Goal: Download file/media

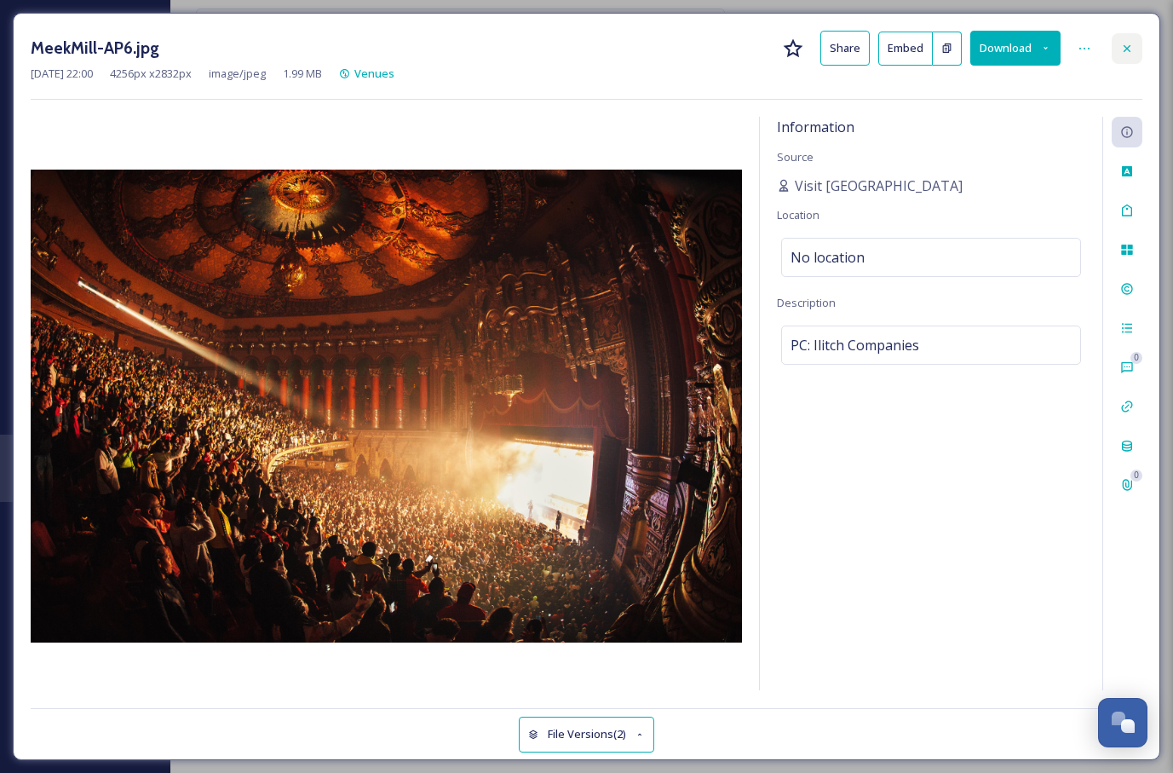
click at [1131, 46] on icon at bounding box center [1127, 49] width 14 height 14
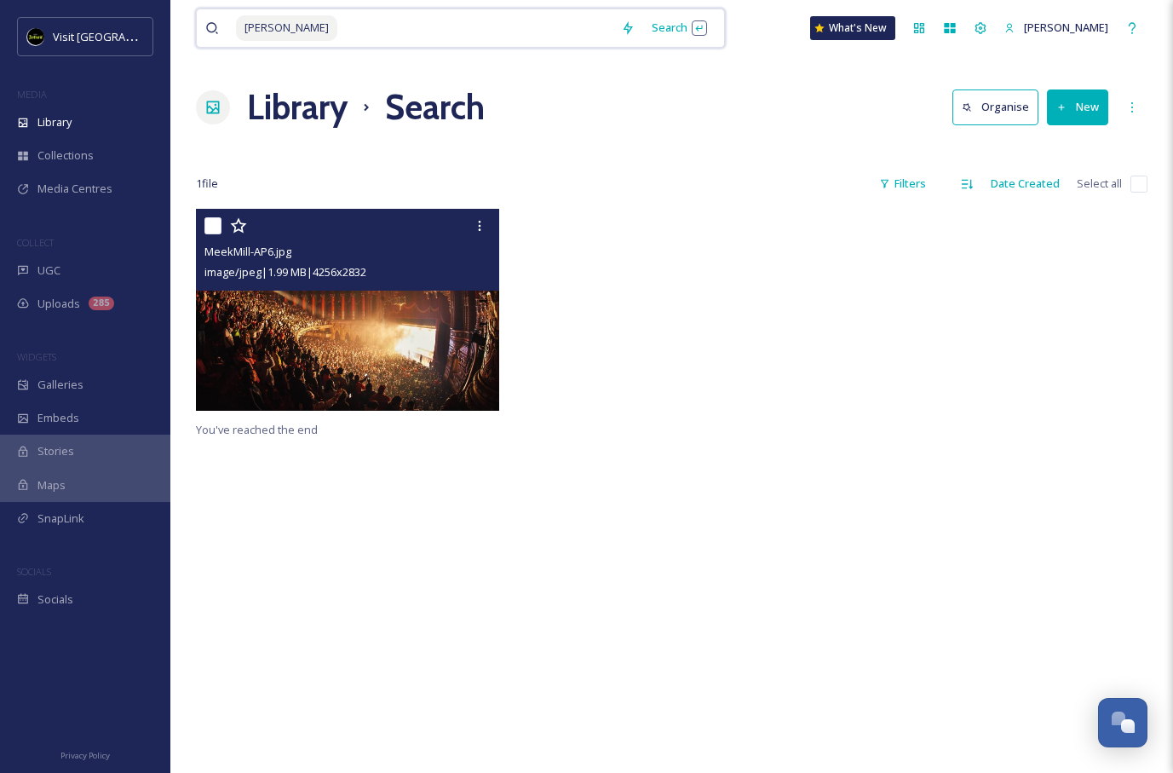
click at [400, 38] on input at bounding box center [475, 27] width 273 height 37
type input "M"
type input "i"
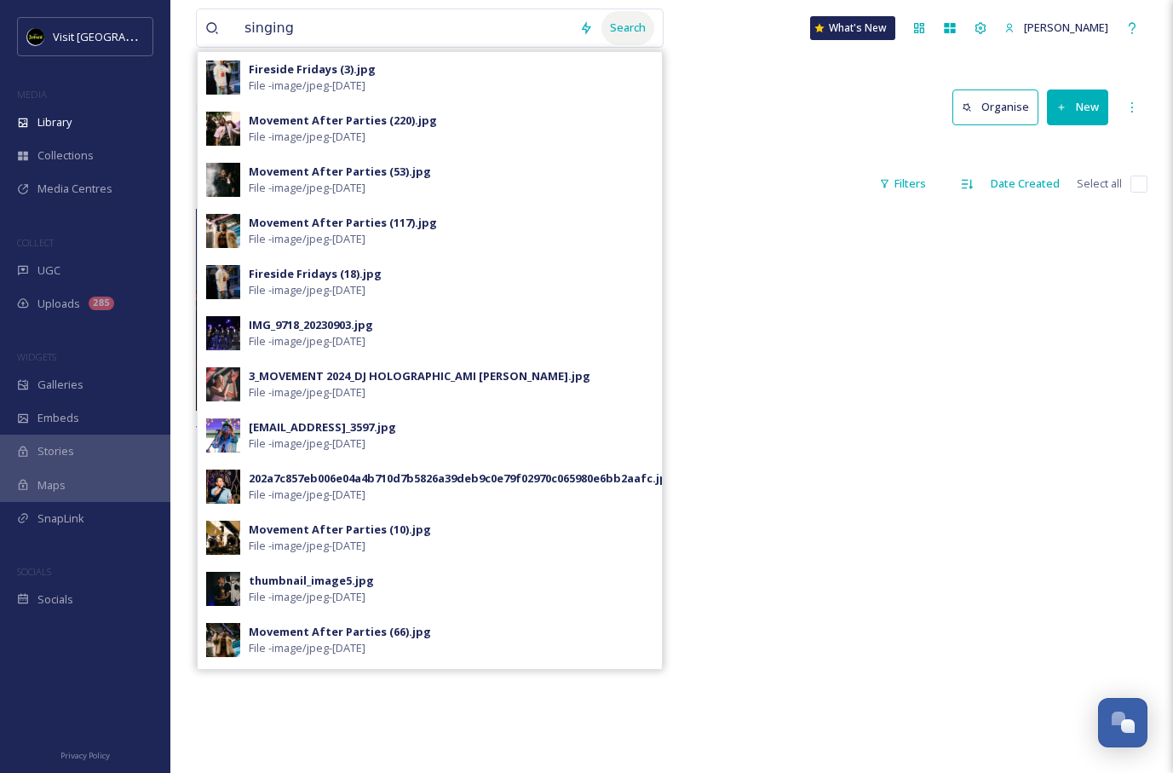
click at [617, 23] on div "Search" at bounding box center [628, 27] width 53 height 33
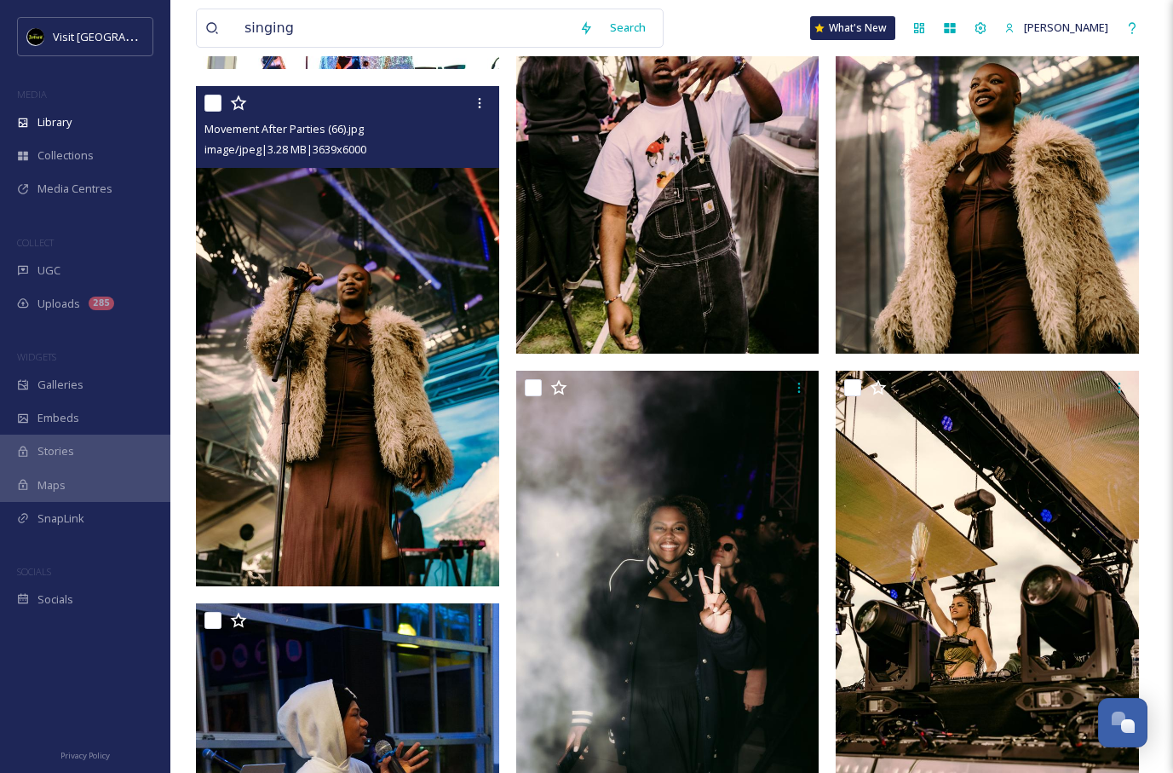
scroll to position [302, 0]
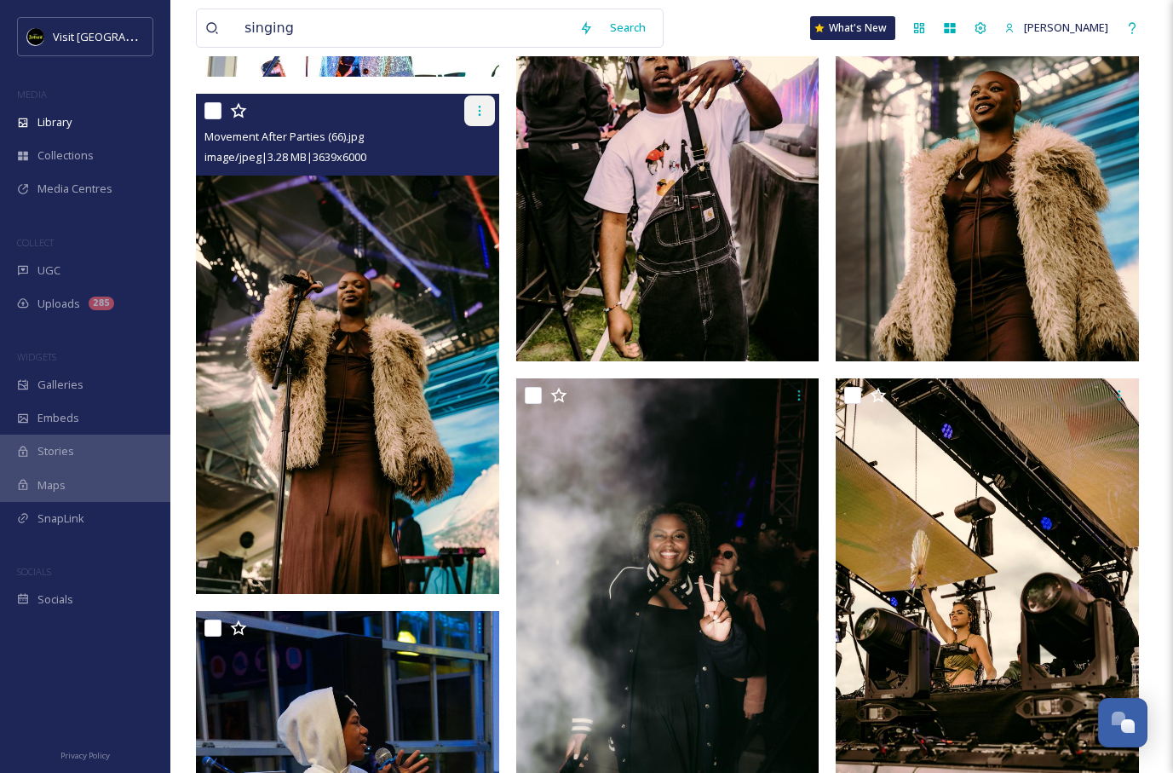
click at [486, 105] on div at bounding box center [479, 110] width 31 height 31
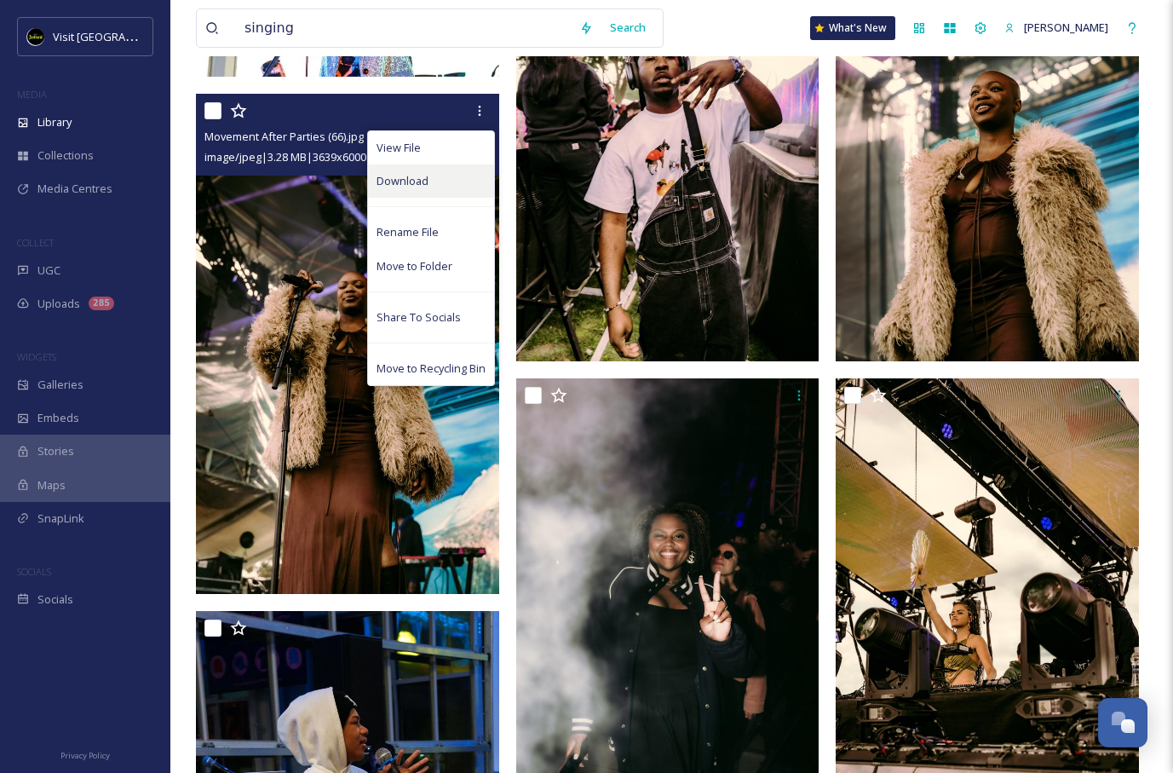
click at [458, 176] on div "Download" at bounding box center [431, 180] width 126 height 33
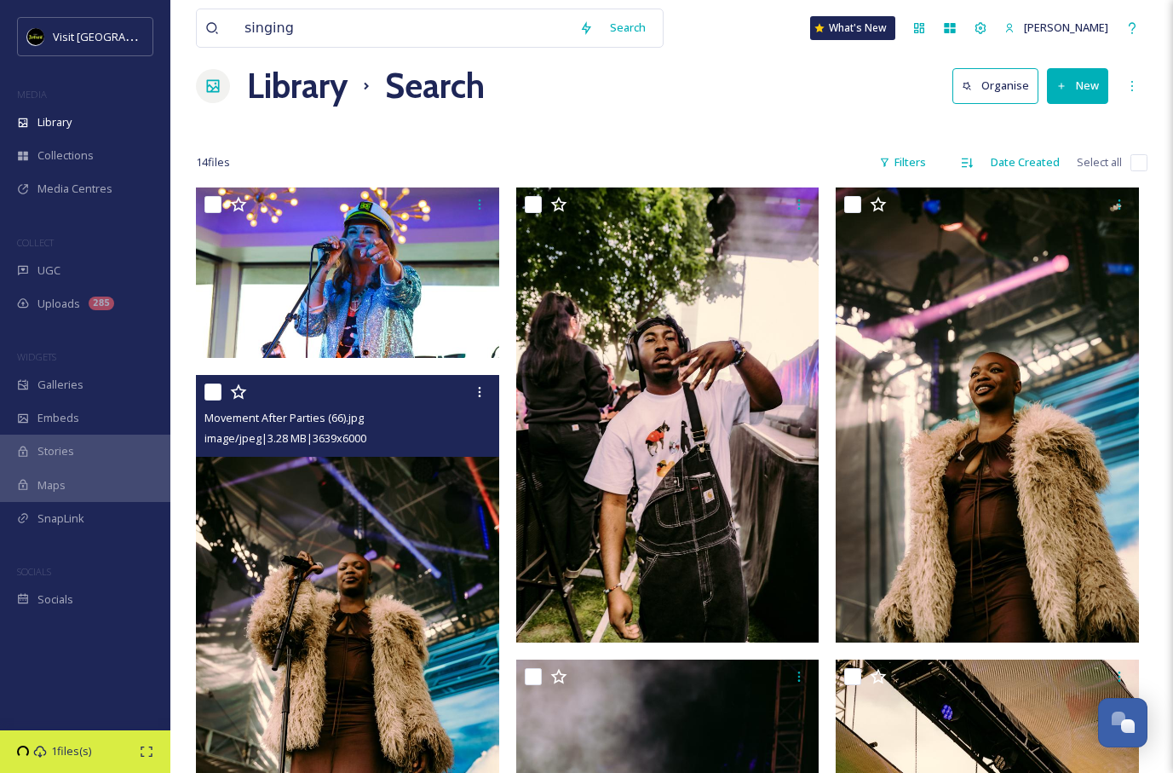
scroll to position [0, 0]
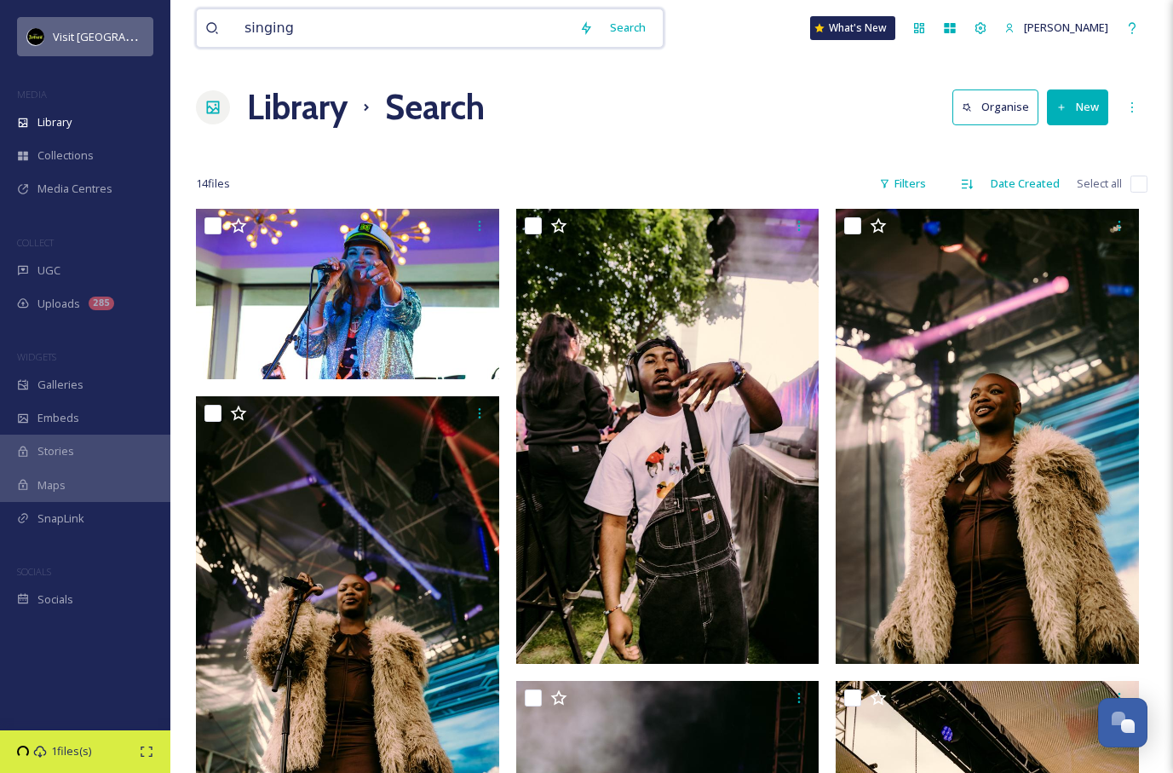
drag, startPoint x: 433, startPoint y: 36, endPoint x: 132, endPoint y: 45, distance: 300.9
drag, startPoint x: 302, startPoint y: 20, endPoint x: 226, endPoint y: 36, distance: 77.4
click at [226, 36] on div "singing" at bounding box center [388, 27] width 366 height 37
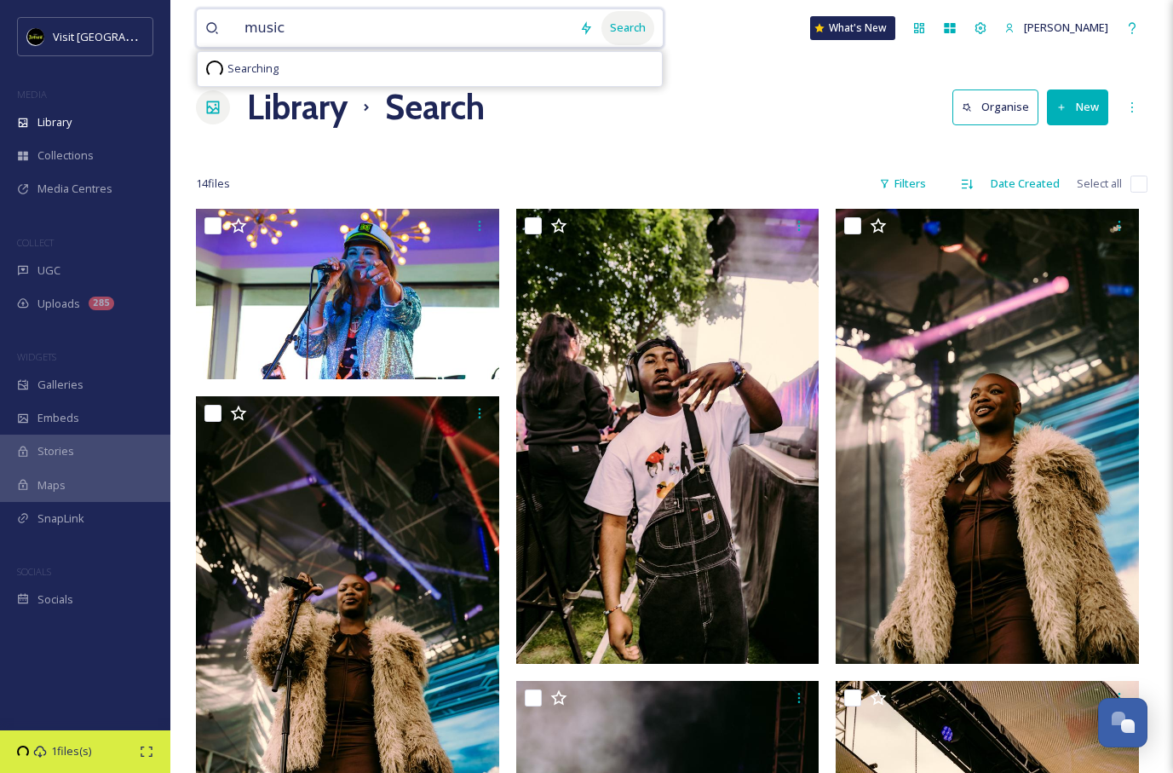
type input "music"
click at [613, 35] on div "Search" at bounding box center [628, 27] width 53 height 33
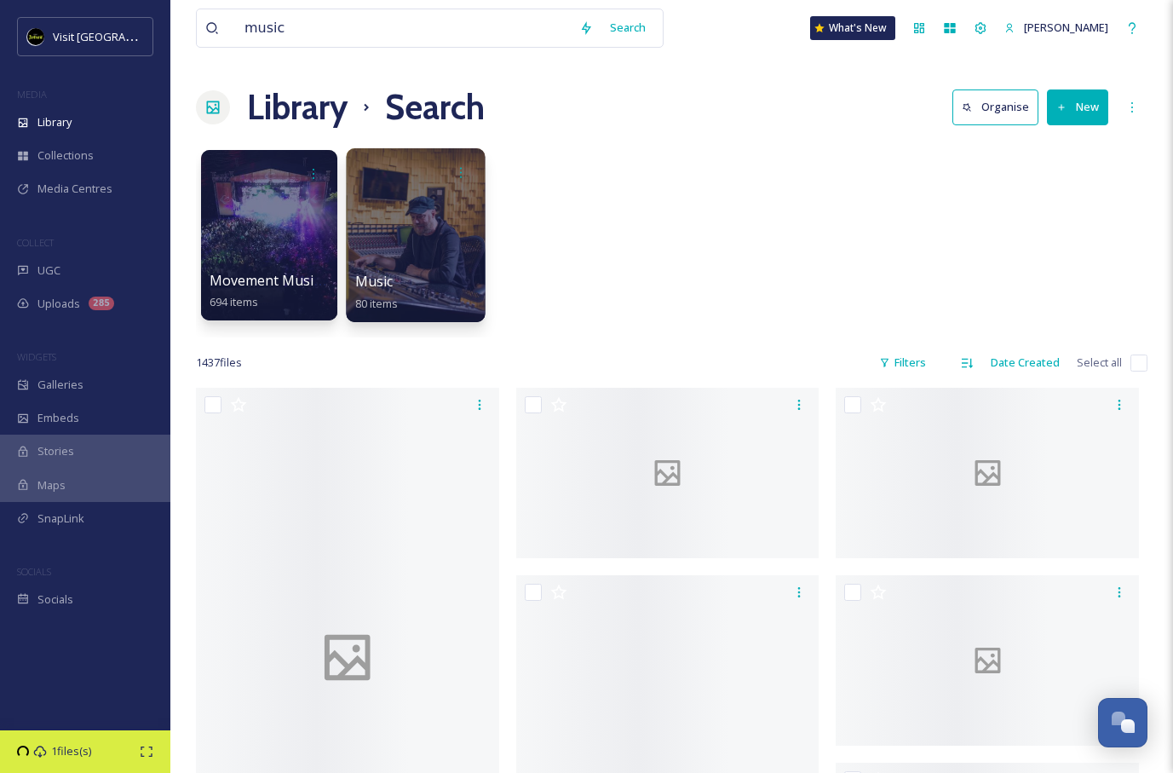
click at [429, 267] on div at bounding box center [415, 235] width 139 height 174
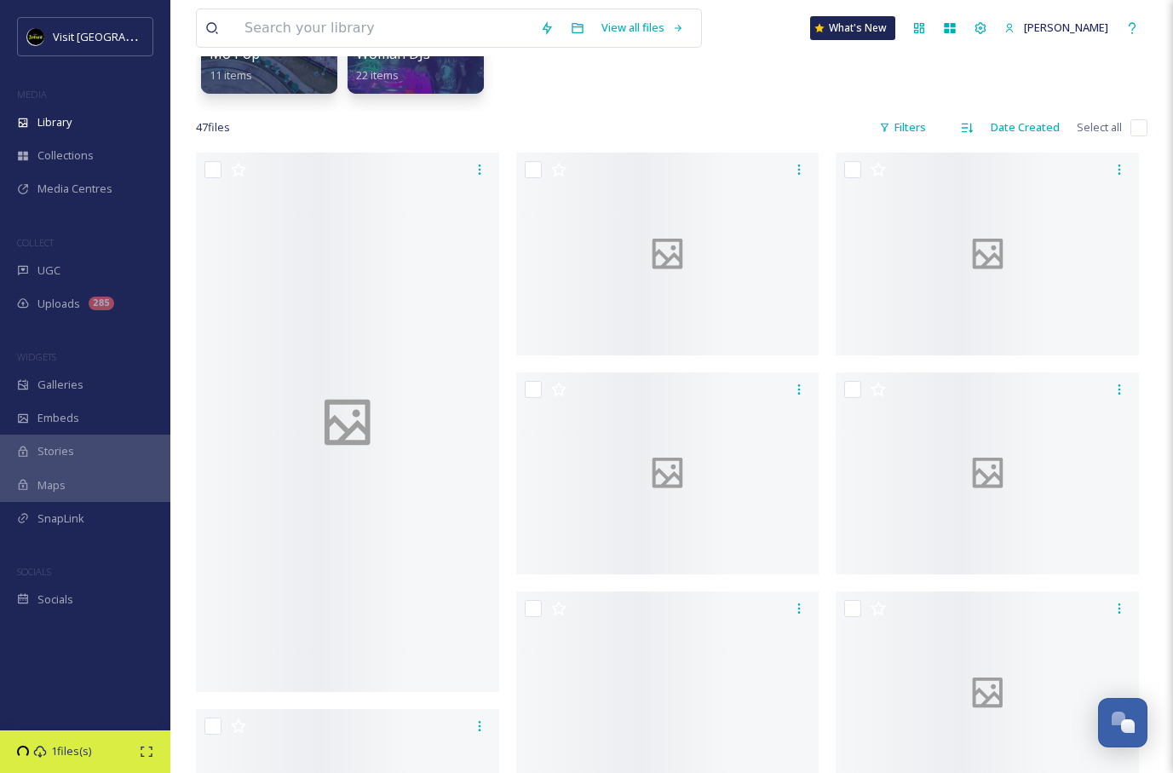
scroll to position [120, 0]
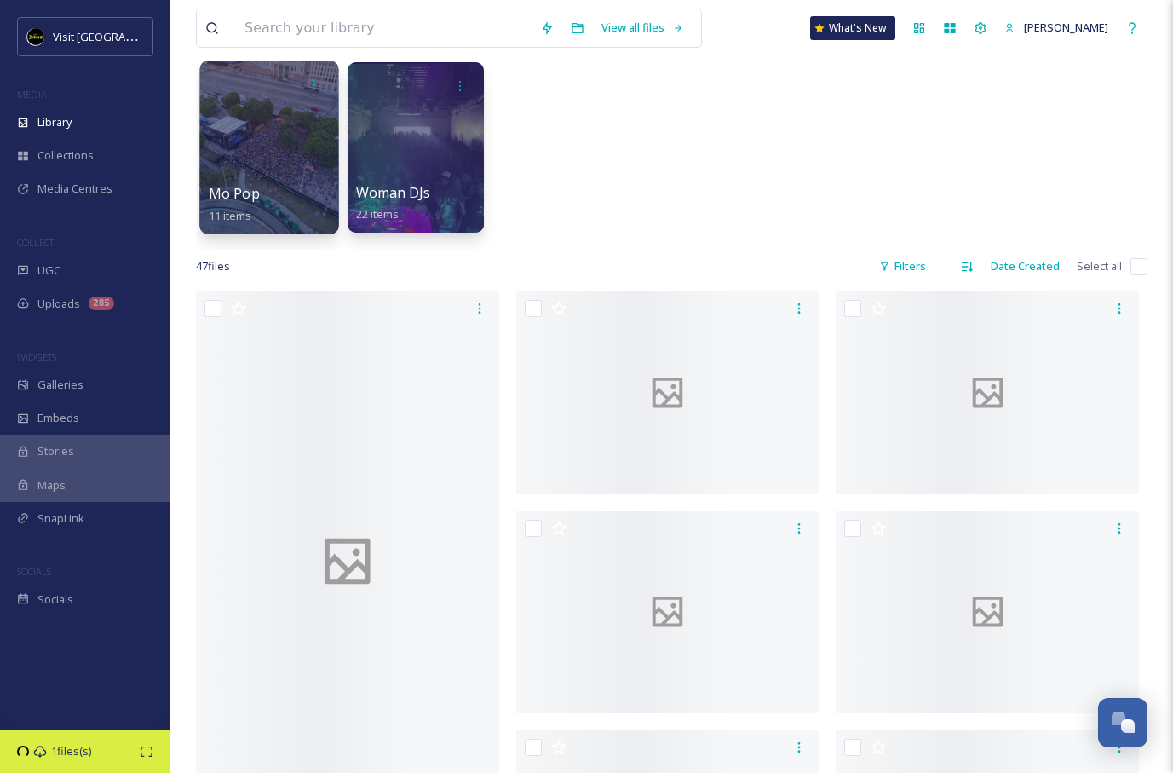
click at [294, 164] on div at bounding box center [268, 147] width 139 height 174
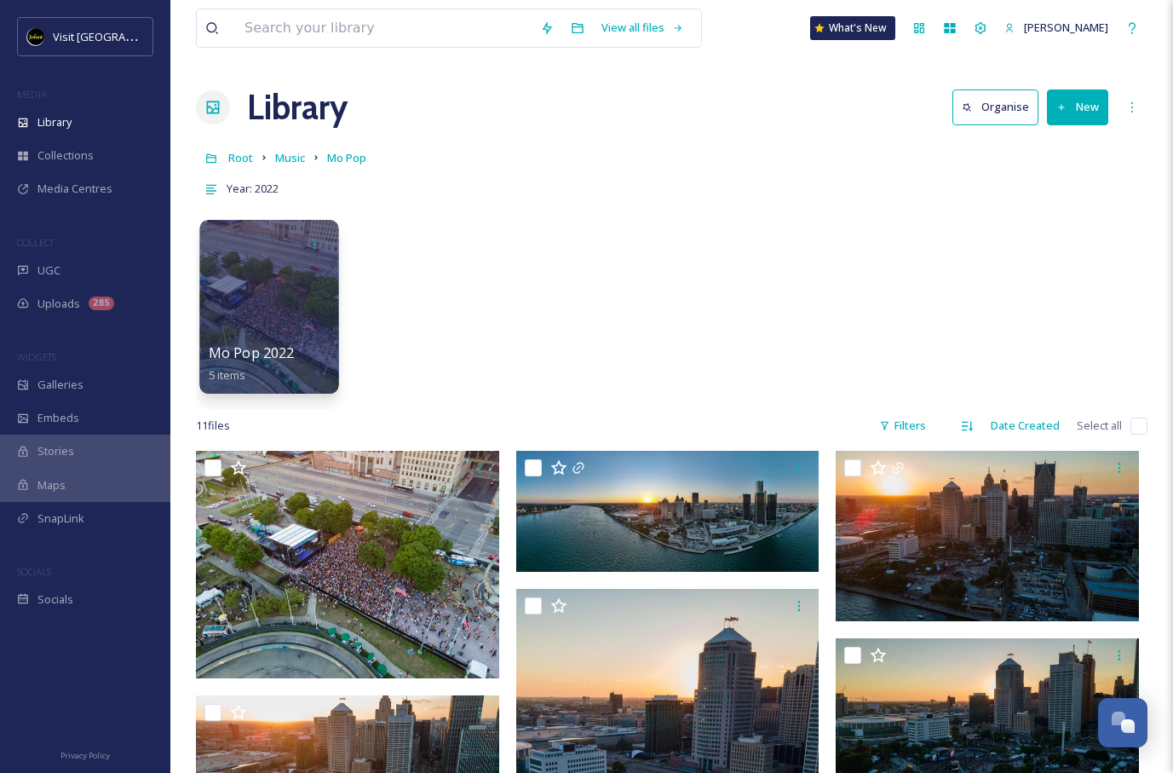
click at [302, 301] on div at bounding box center [268, 307] width 139 height 174
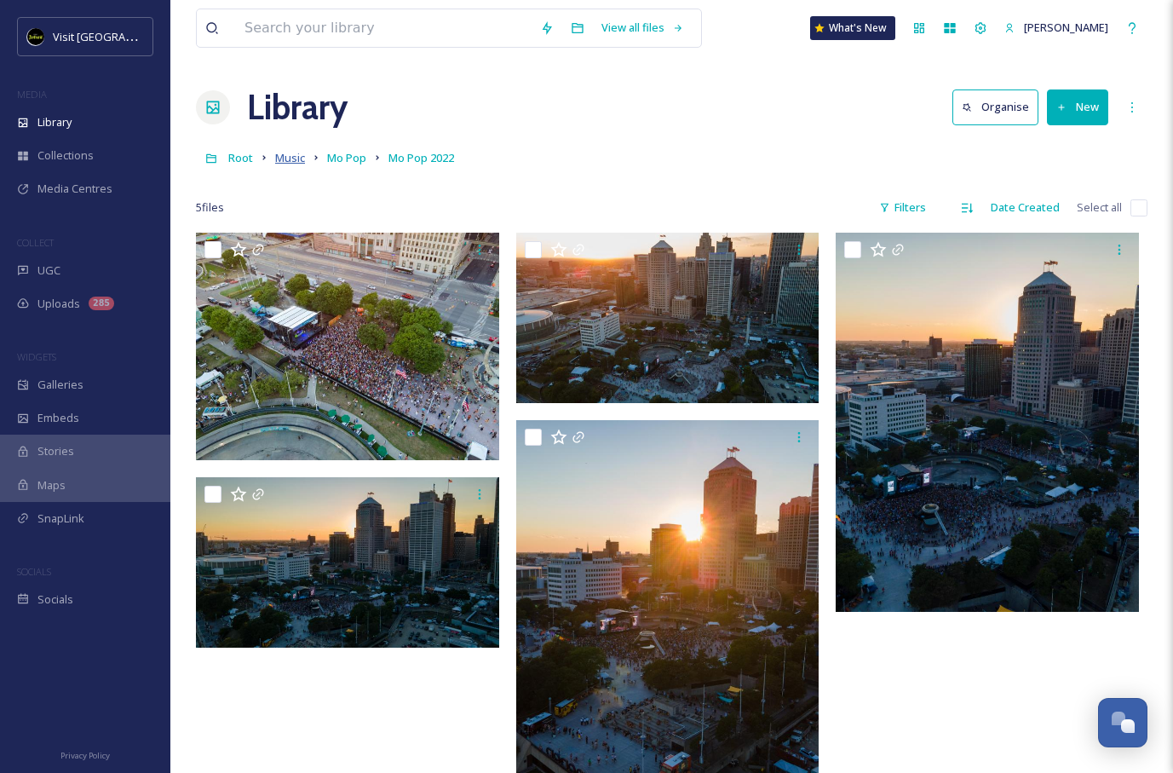
click at [296, 158] on span "Music" at bounding box center [290, 157] width 30 height 15
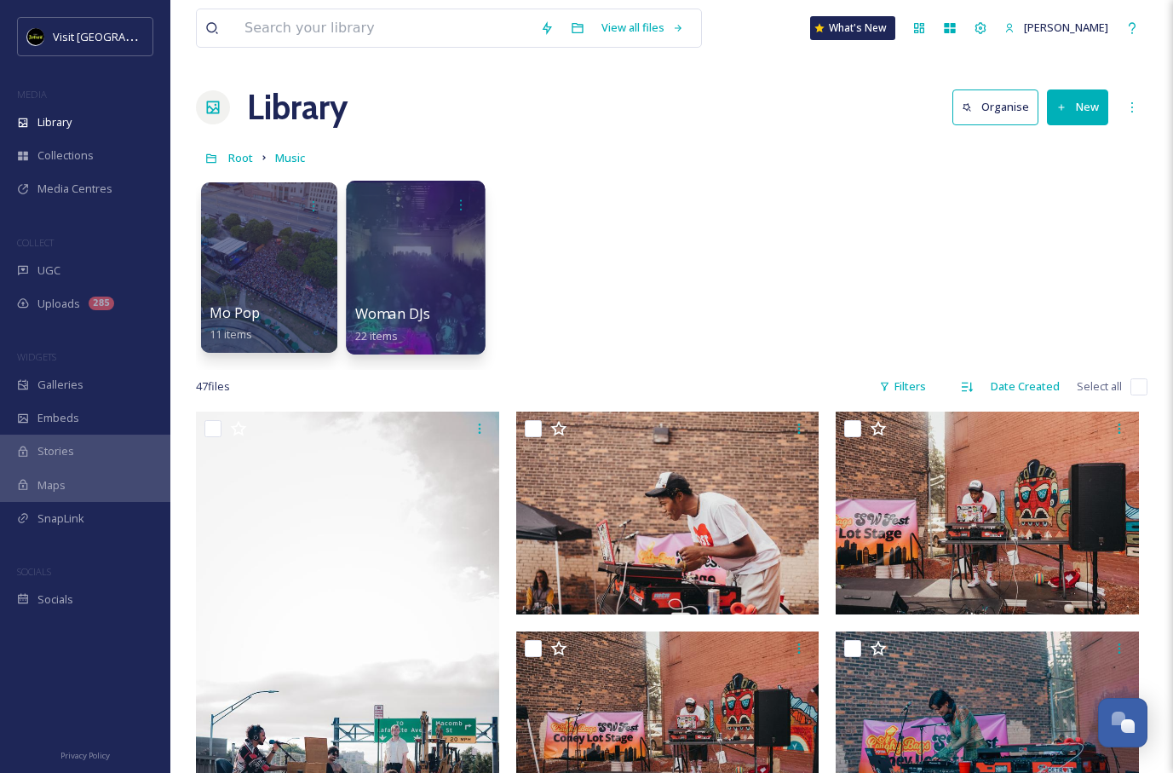
click at [391, 239] on div at bounding box center [415, 268] width 139 height 174
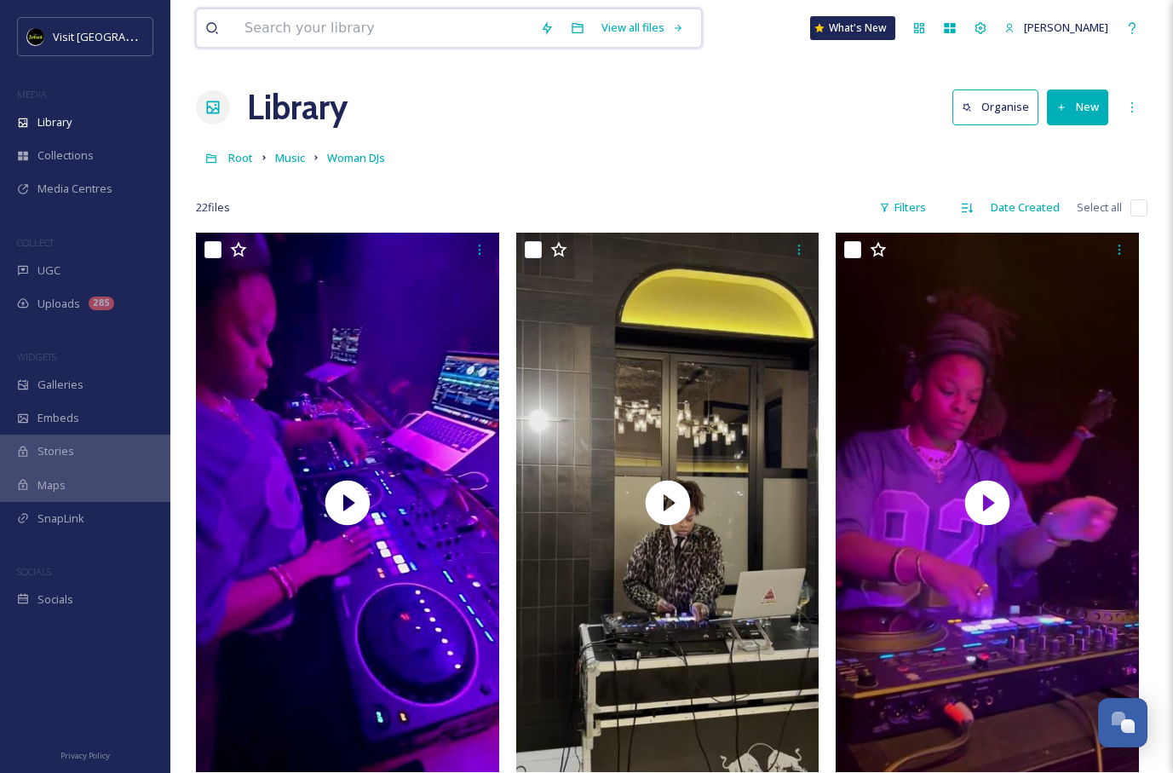
click at [343, 33] on input at bounding box center [384, 27] width 296 height 37
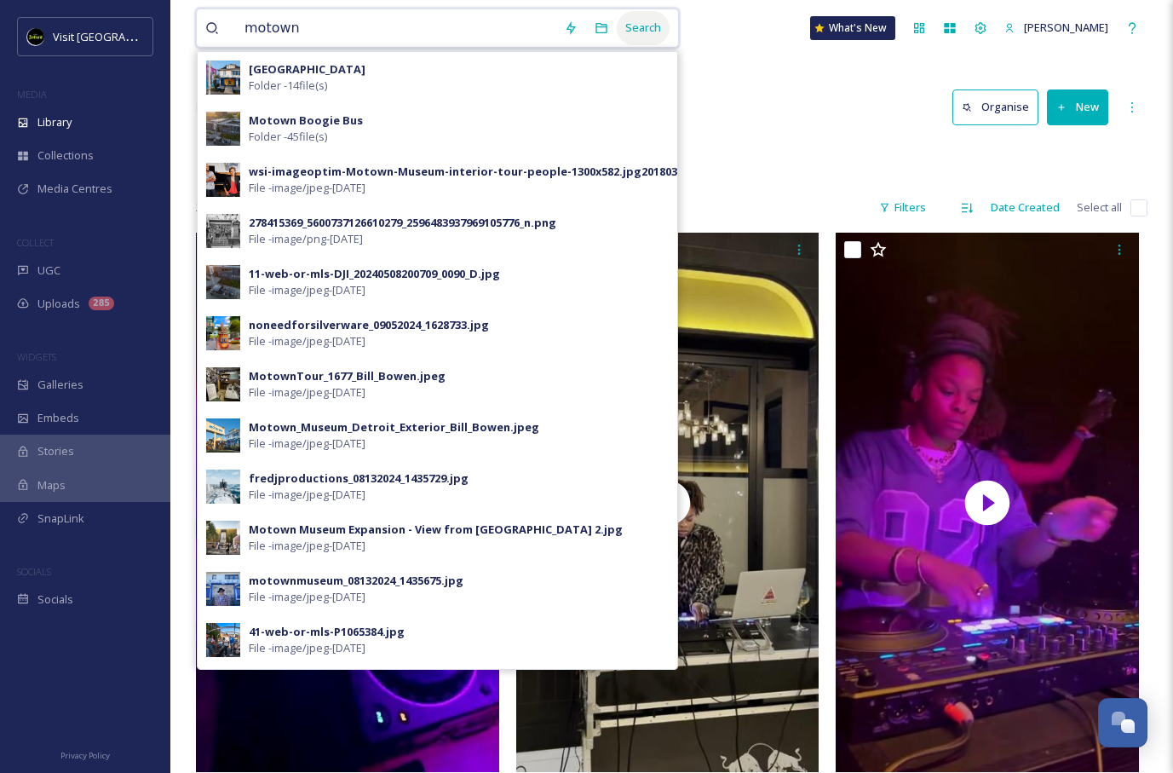
type input "motown"
click at [622, 26] on div "Search" at bounding box center [643, 27] width 53 height 33
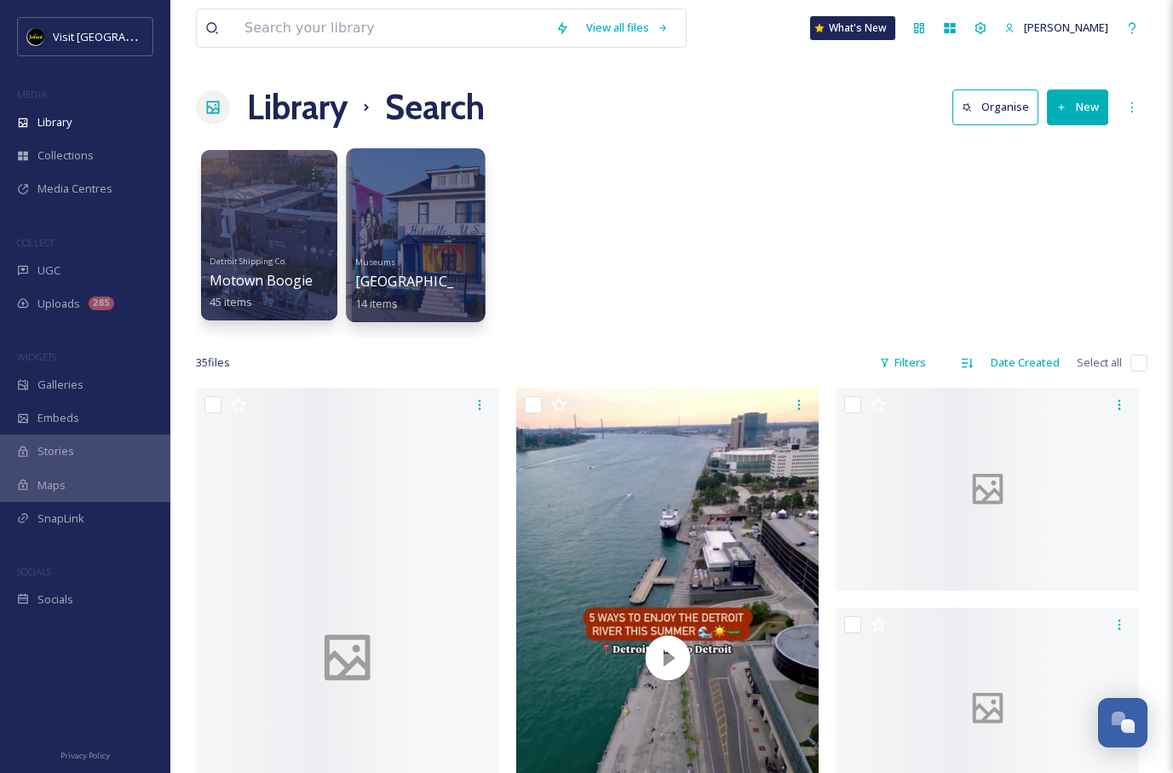
click at [443, 221] on div at bounding box center [415, 235] width 139 height 174
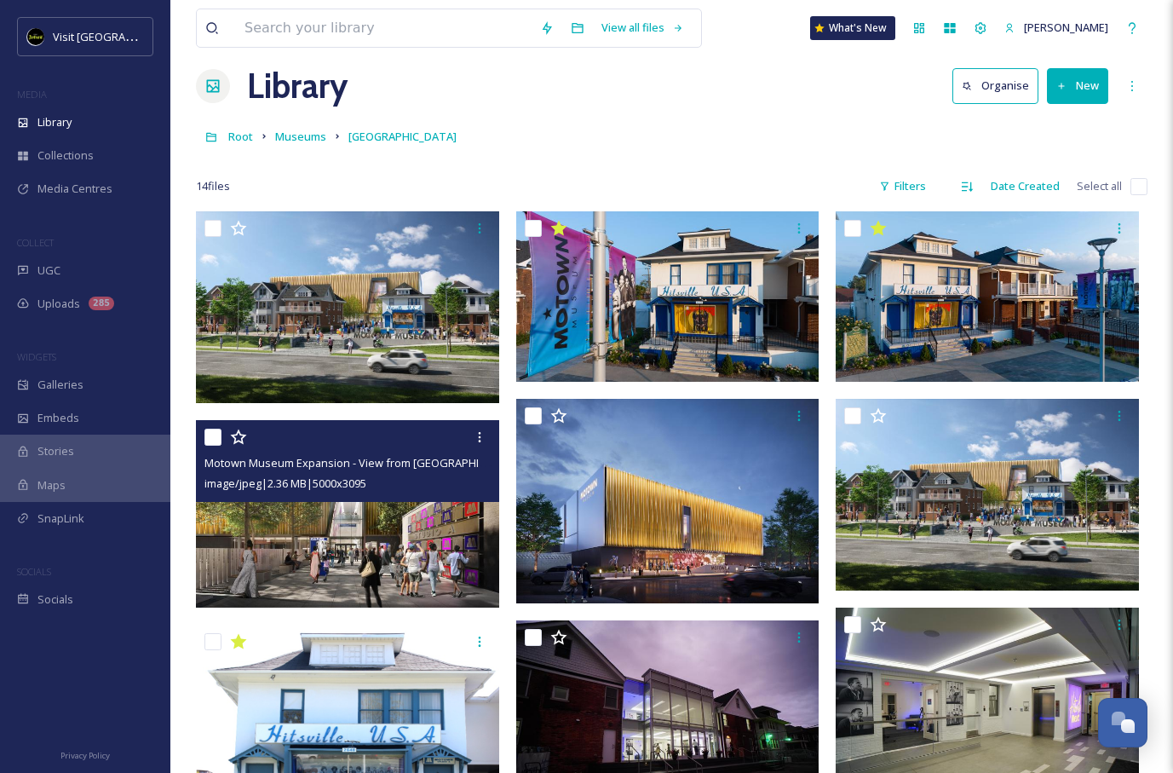
scroll to position [29, 0]
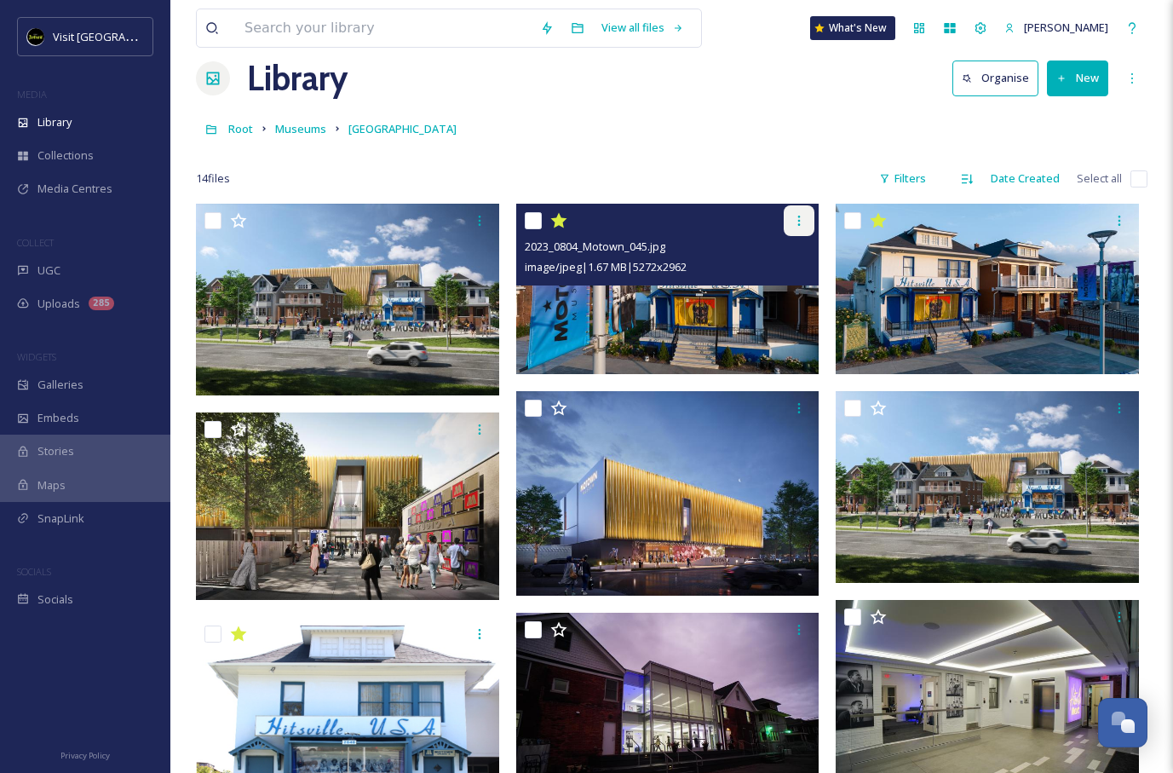
click at [799, 216] on icon at bounding box center [799, 221] width 3 height 10
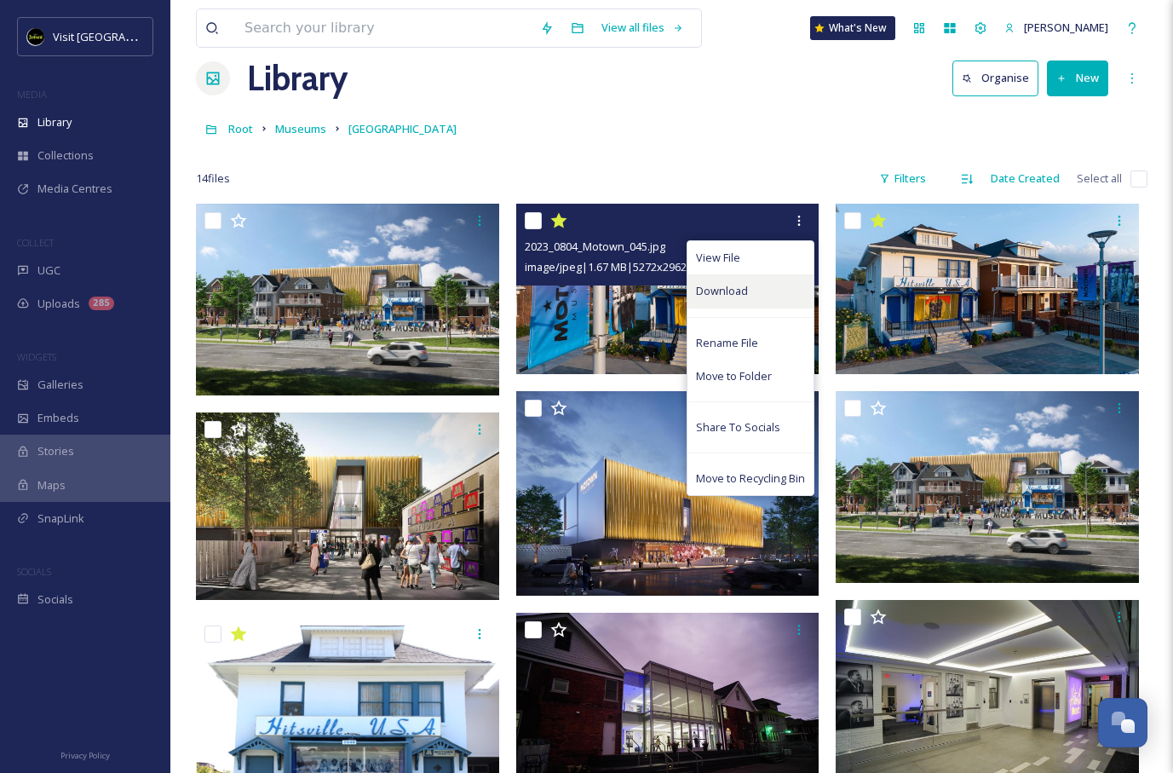
click at [711, 291] on span "Download" at bounding box center [722, 291] width 52 height 16
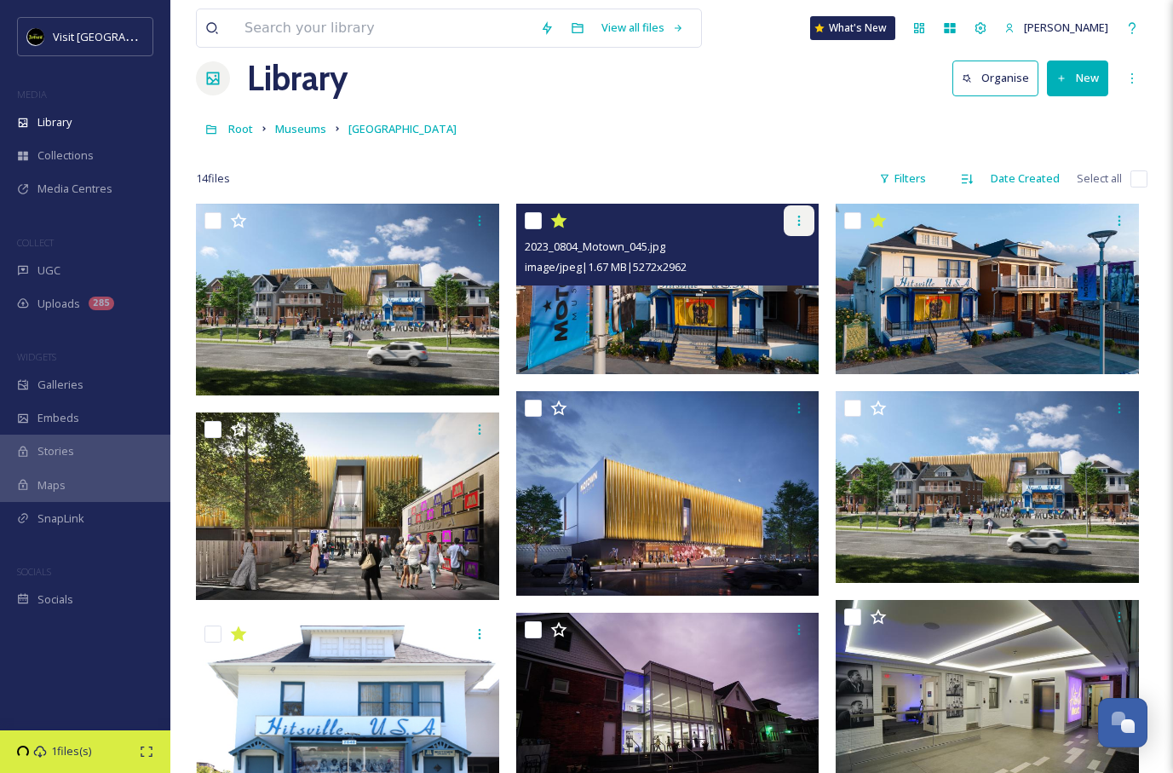
click at [801, 230] on div at bounding box center [799, 220] width 31 height 31
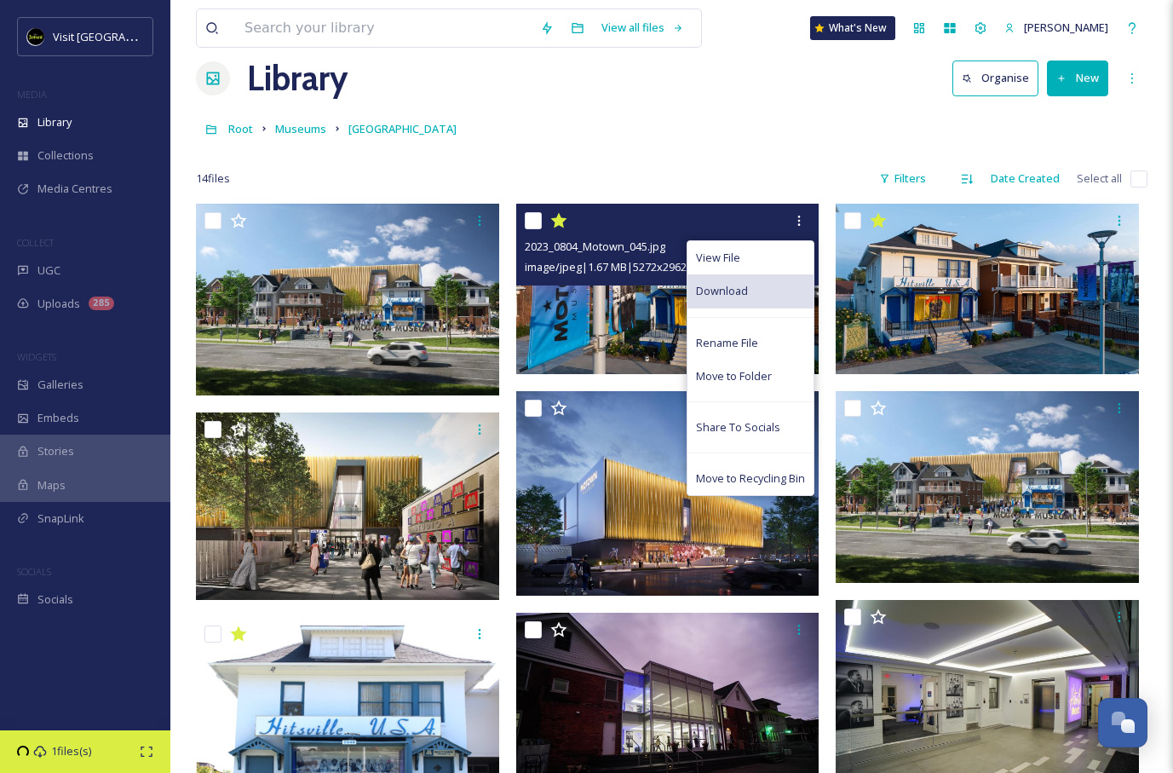
click at [725, 283] on span "Download" at bounding box center [722, 291] width 52 height 16
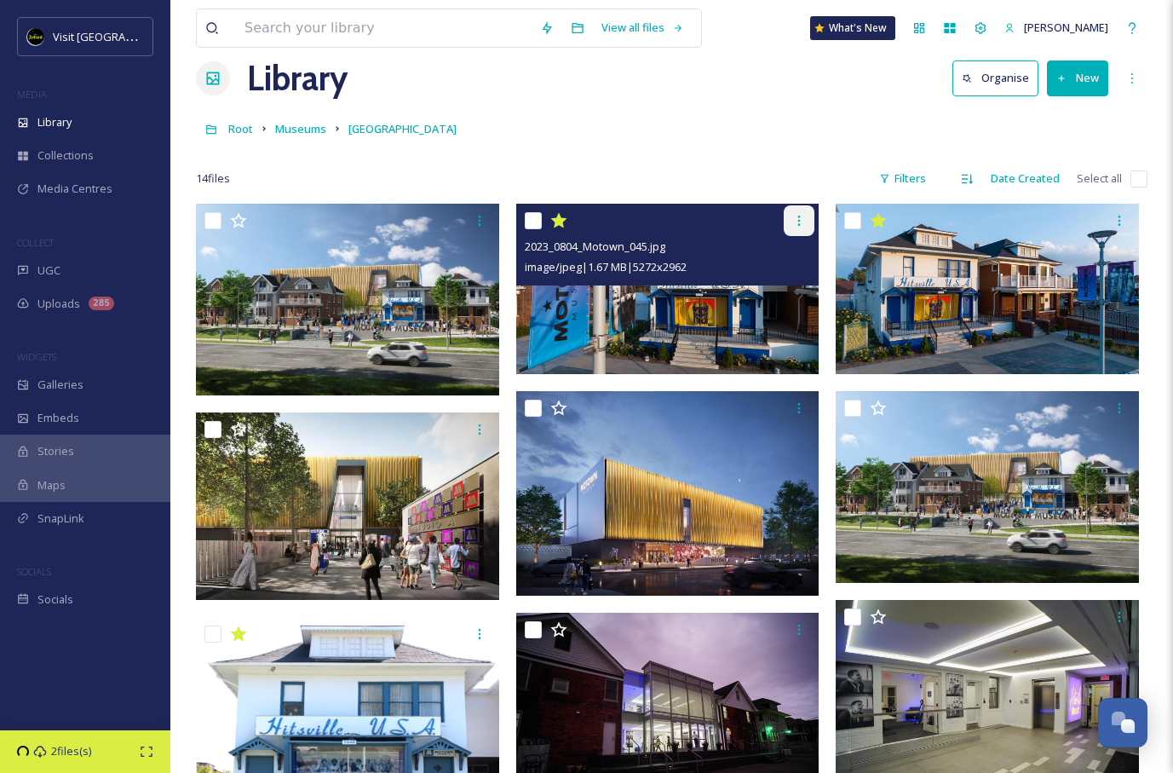
click at [808, 222] on div at bounding box center [799, 220] width 31 height 31
click at [648, 322] on img at bounding box center [667, 289] width 303 height 170
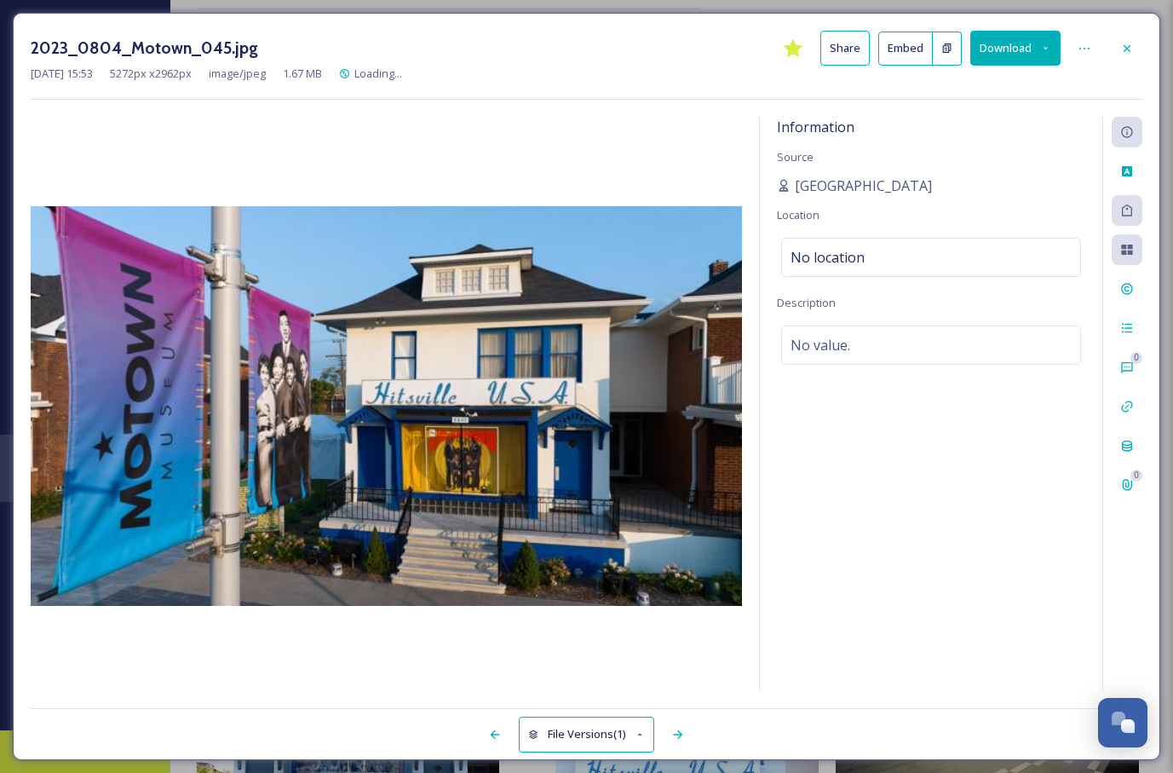
click at [998, 47] on button "Download" at bounding box center [1015, 48] width 90 height 35
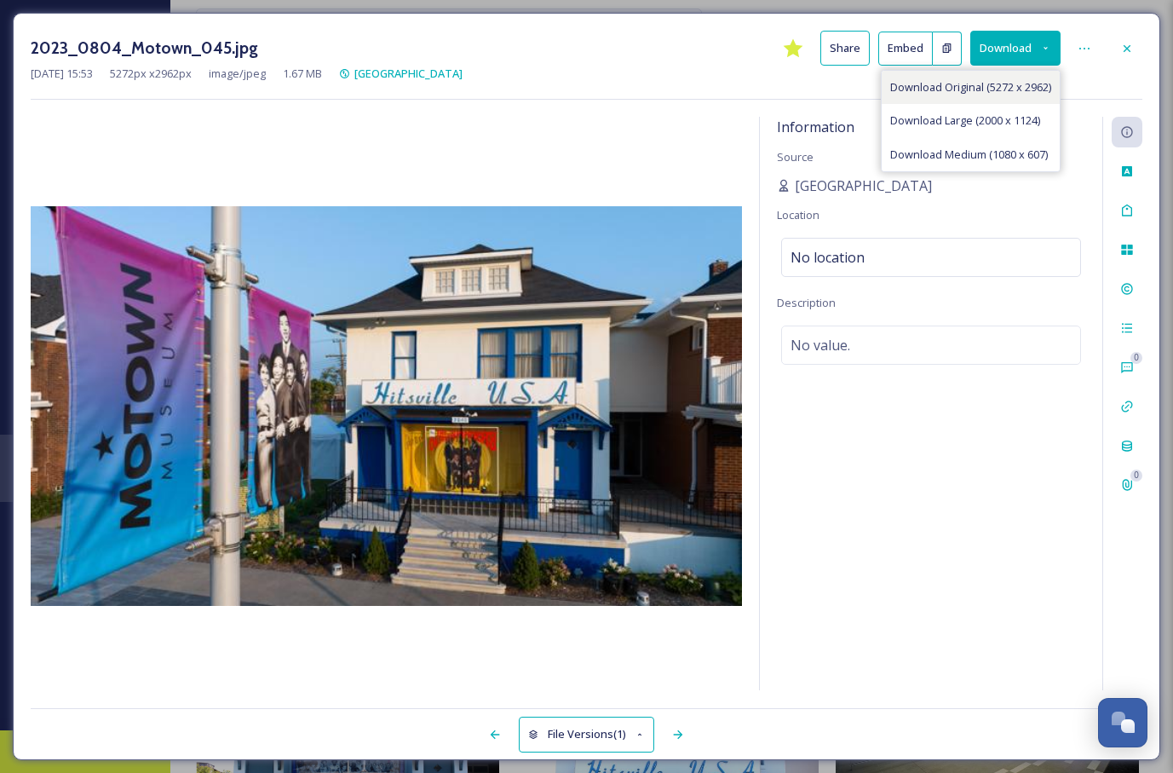
click at [963, 89] on span "Download Original (5272 x 2962)" at bounding box center [970, 87] width 161 height 16
